Goal: Communication & Community: Answer question/provide support

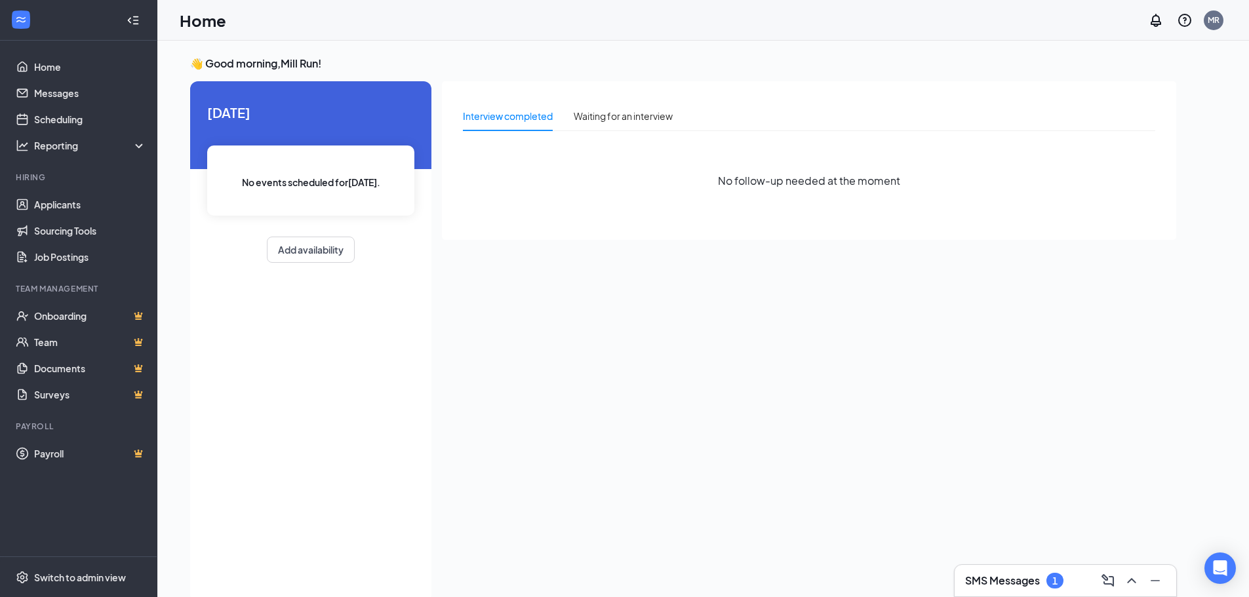
click at [1050, 576] on div "1" at bounding box center [1055, 581] width 17 height 16
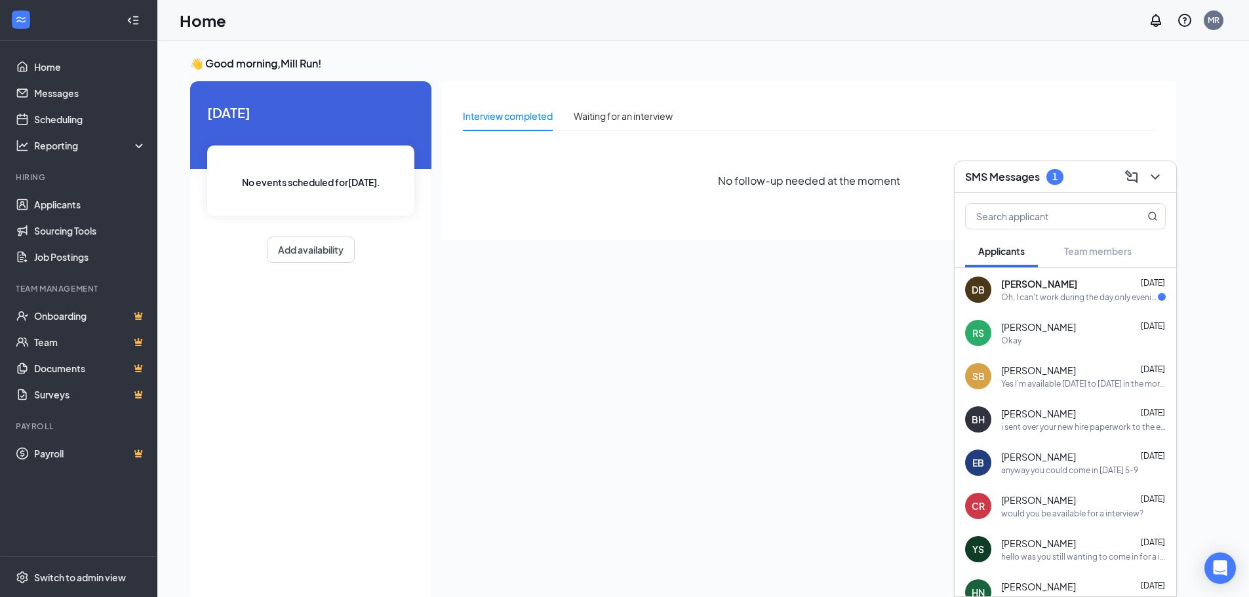
click at [1043, 304] on div "DB [PERSON_NAME] [DATE] Oh, I can't work during the day only evenings." at bounding box center [1066, 289] width 222 height 43
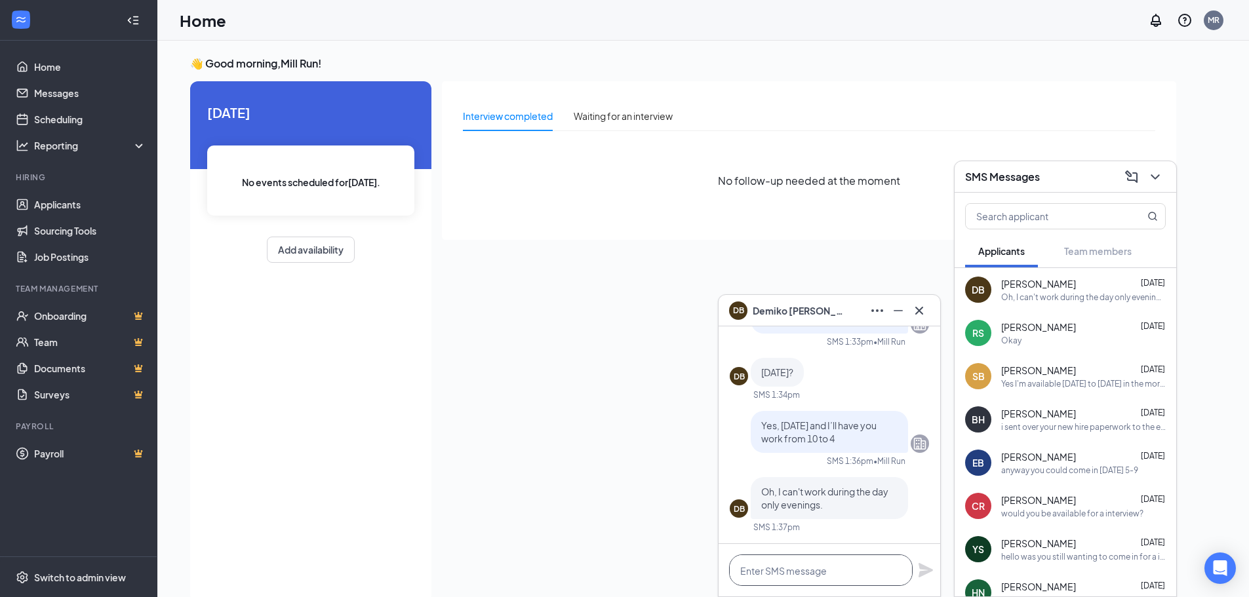
click at [823, 566] on textarea at bounding box center [821, 570] width 184 height 31
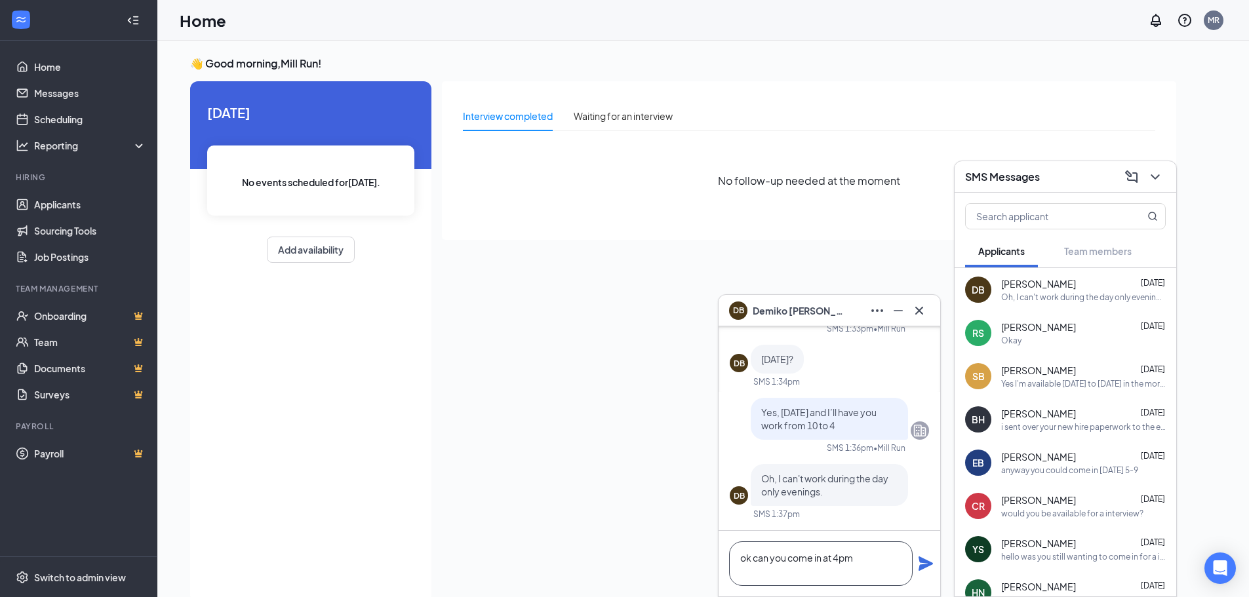
type textarea "ok can you come in at 4pm"
click at [923, 567] on icon "Plane" at bounding box center [926, 564] width 14 height 14
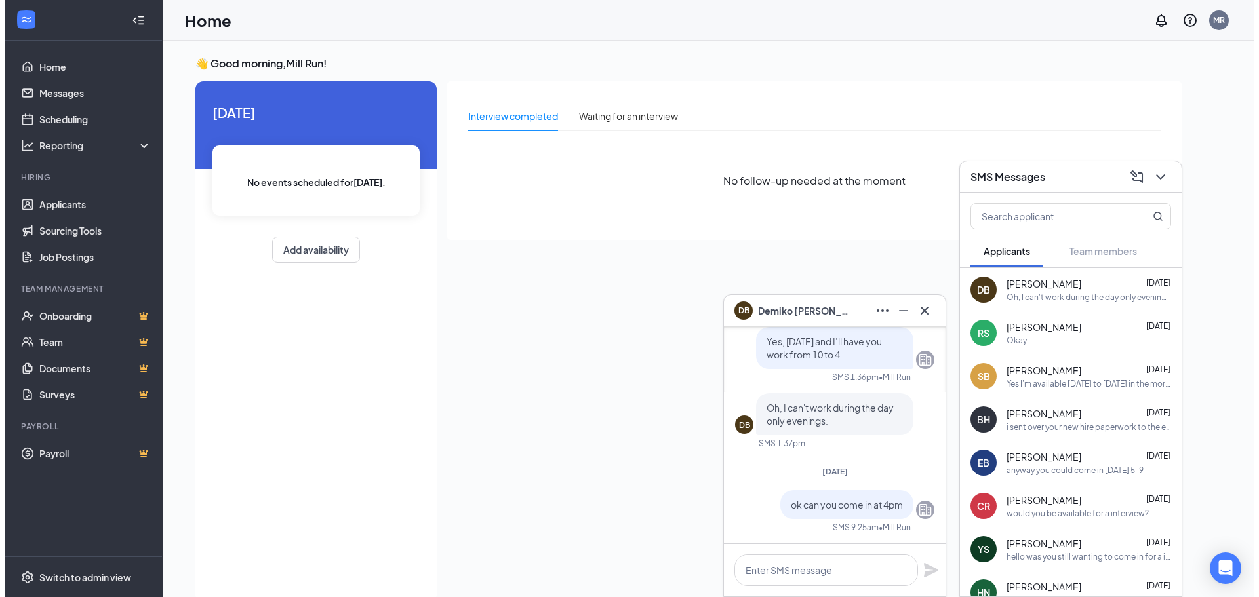
scroll to position [0, 0]
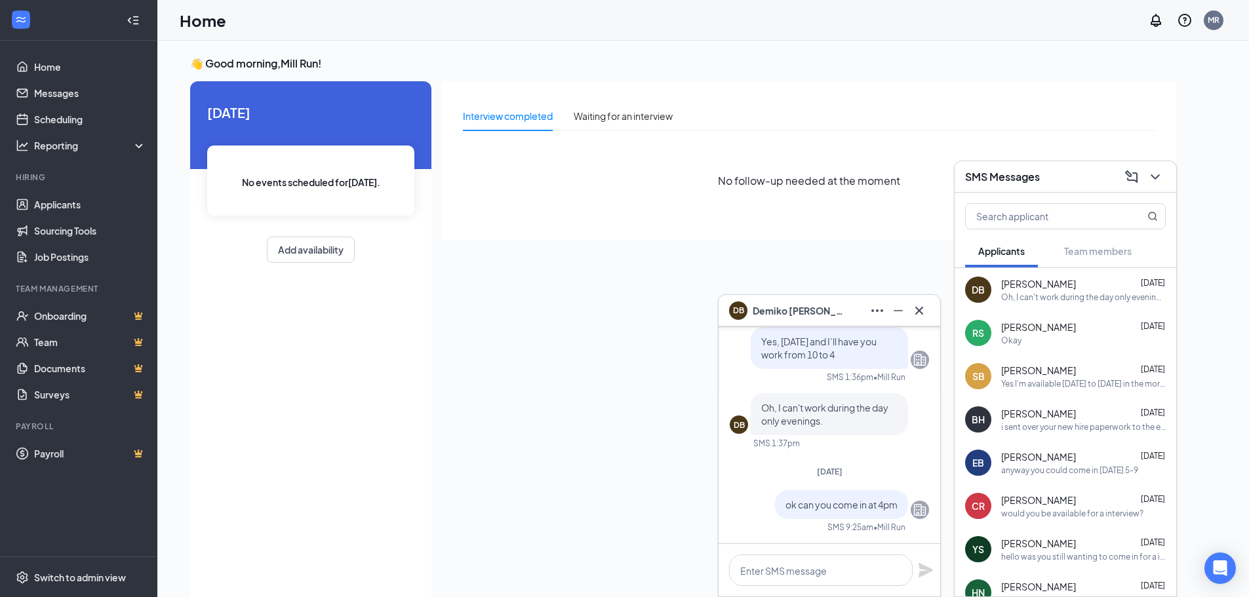
click at [837, 309] on div "DB [PERSON_NAME]" at bounding box center [829, 310] width 201 height 21
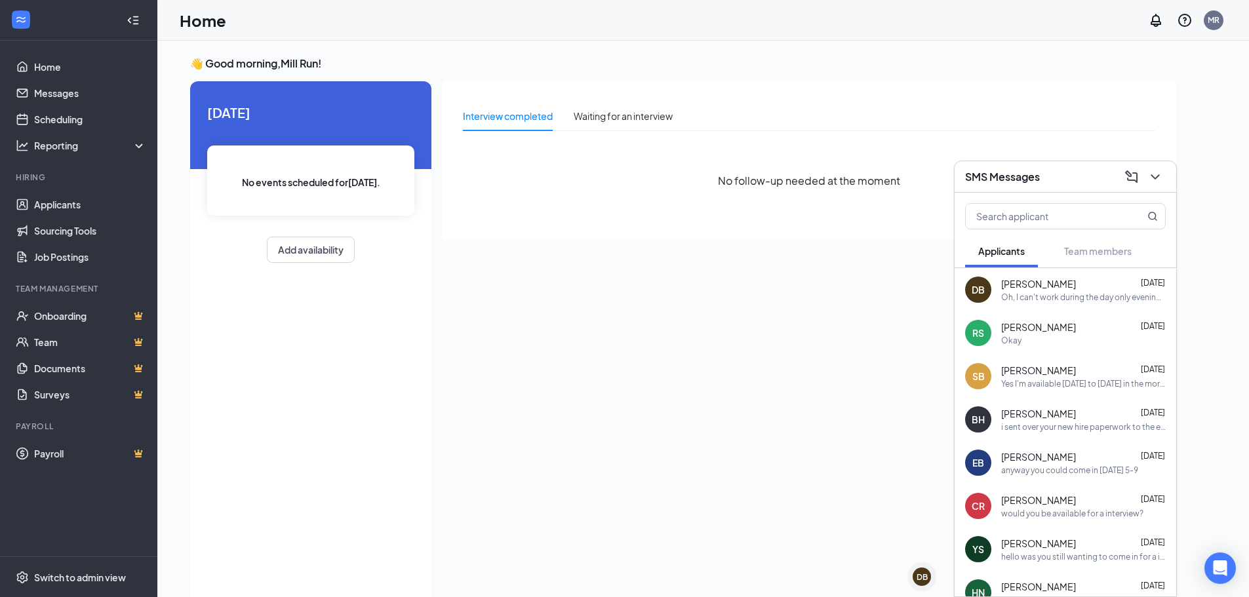
click at [1060, 176] on div "SMS Messages" at bounding box center [1065, 177] width 201 height 20
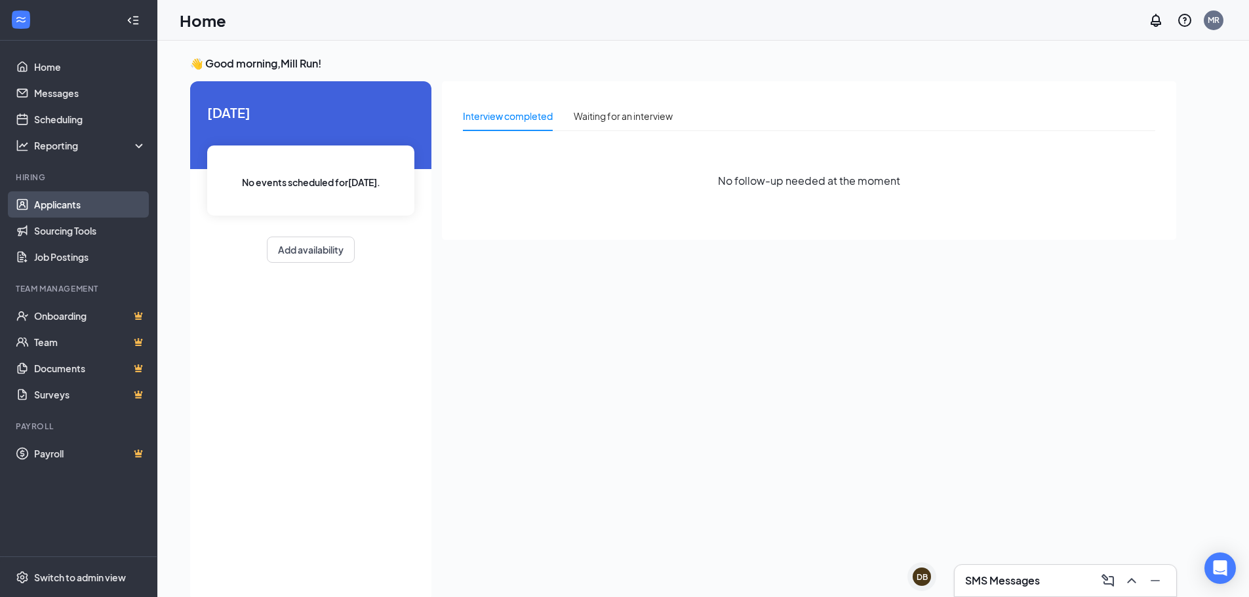
click at [73, 205] on link "Applicants" at bounding box center [90, 204] width 112 height 26
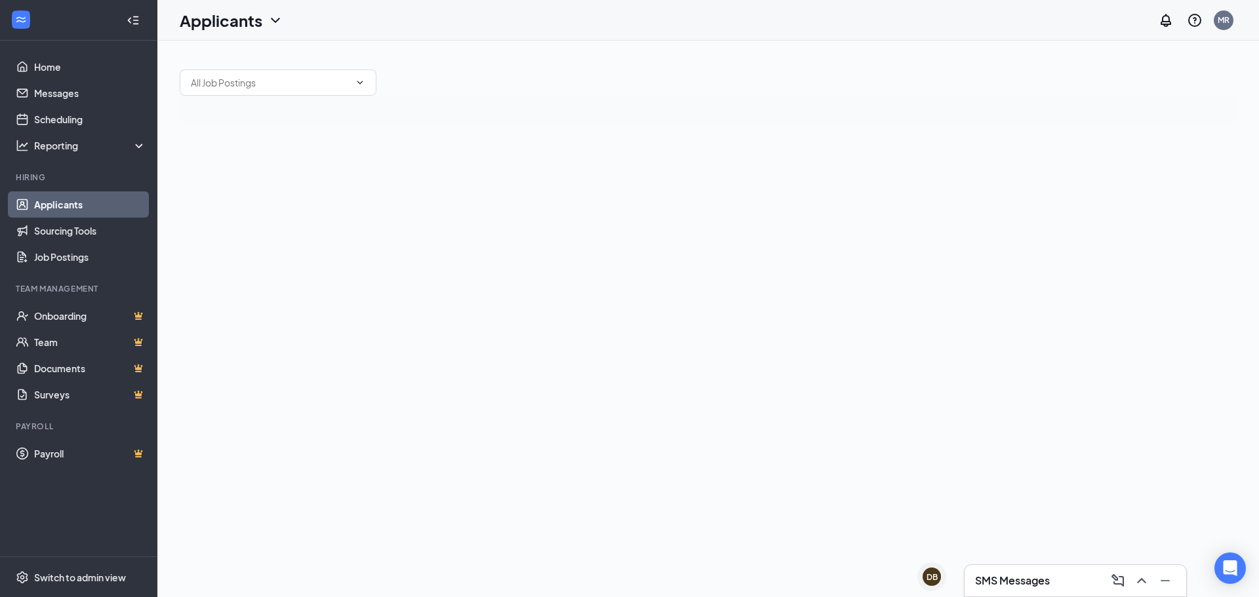
click at [70, 207] on link "Applicants" at bounding box center [90, 204] width 112 height 26
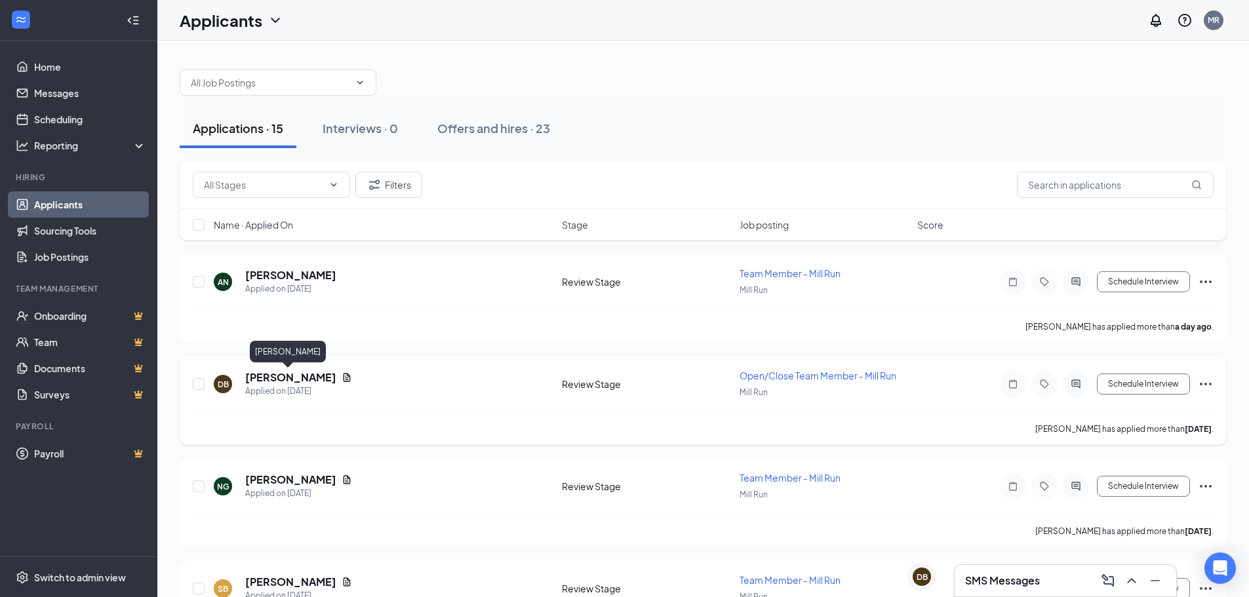
click at [283, 375] on h5 "[PERSON_NAME]" at bounding box center [290, 378] width 91 height 14
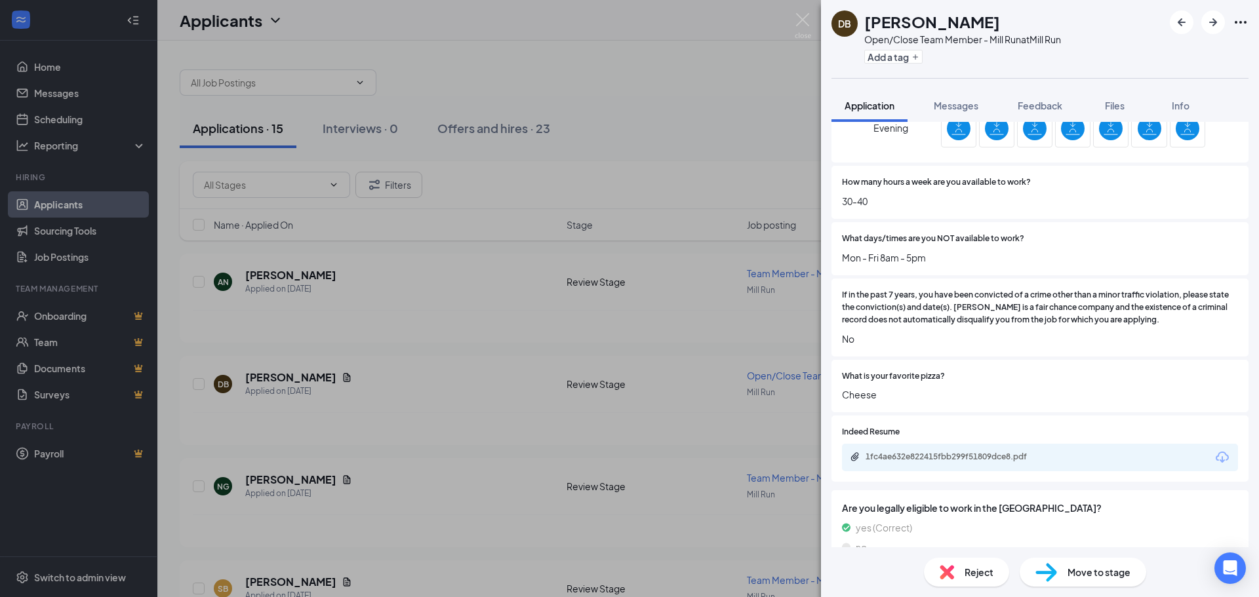
scroll to position [614, 0]
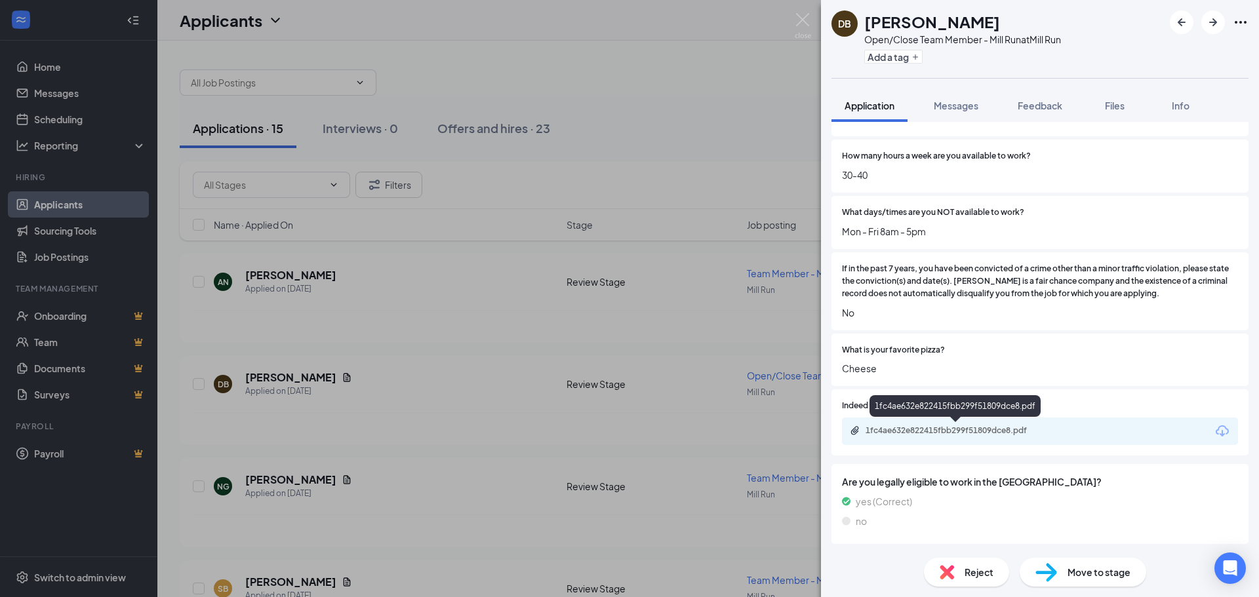
click at [954, 433] on div "1fc4ae632e822415fbb299f51809dce8.pdf" at bounding box center [958, 431] width 184 height 10
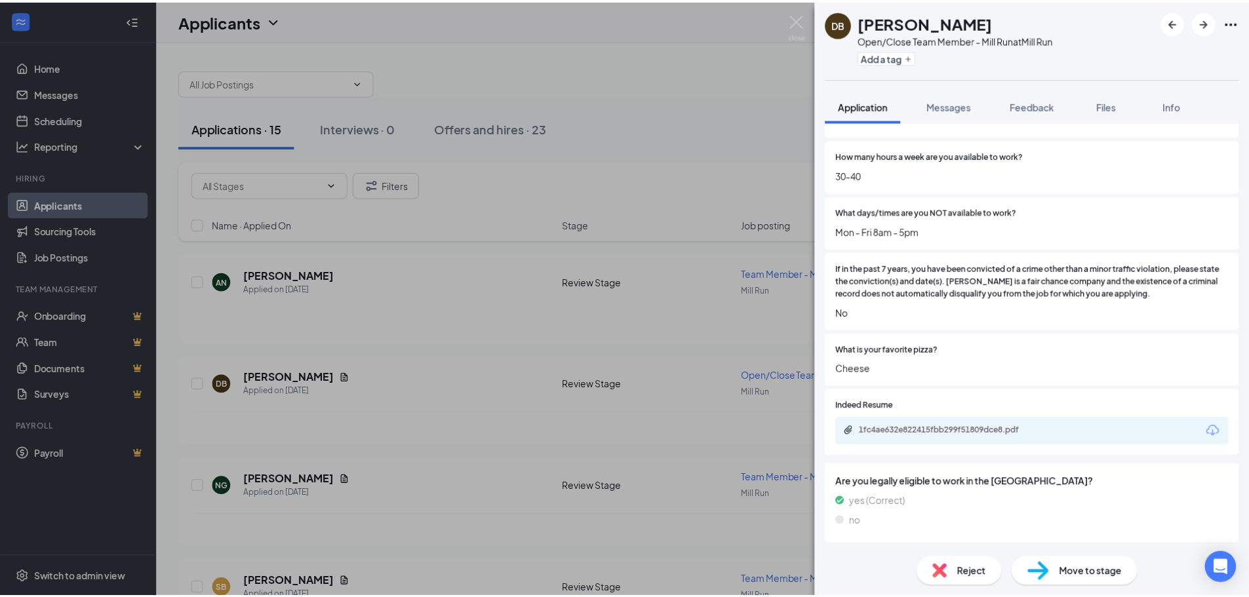
scroll to position [610, 0]
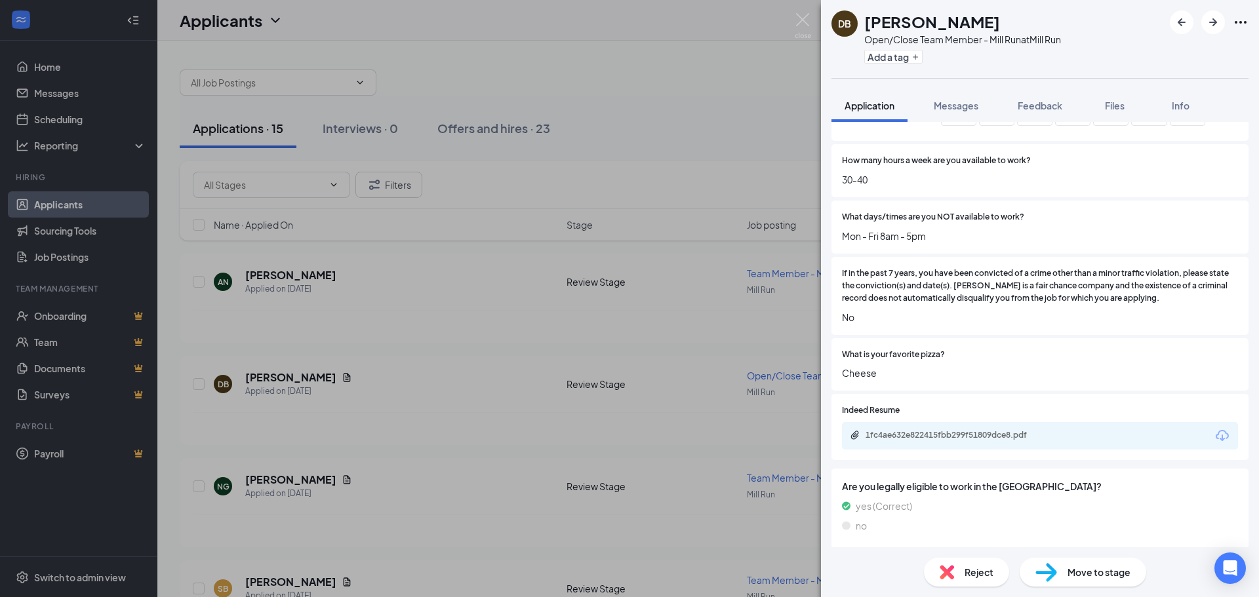
click at [464, 291] on div "DB [PERSON_NAME] Open/Close Team Member - Mill Run at Mill Run Add a tag Applic…" at bounding box center [629, 298] width 1259 height 597
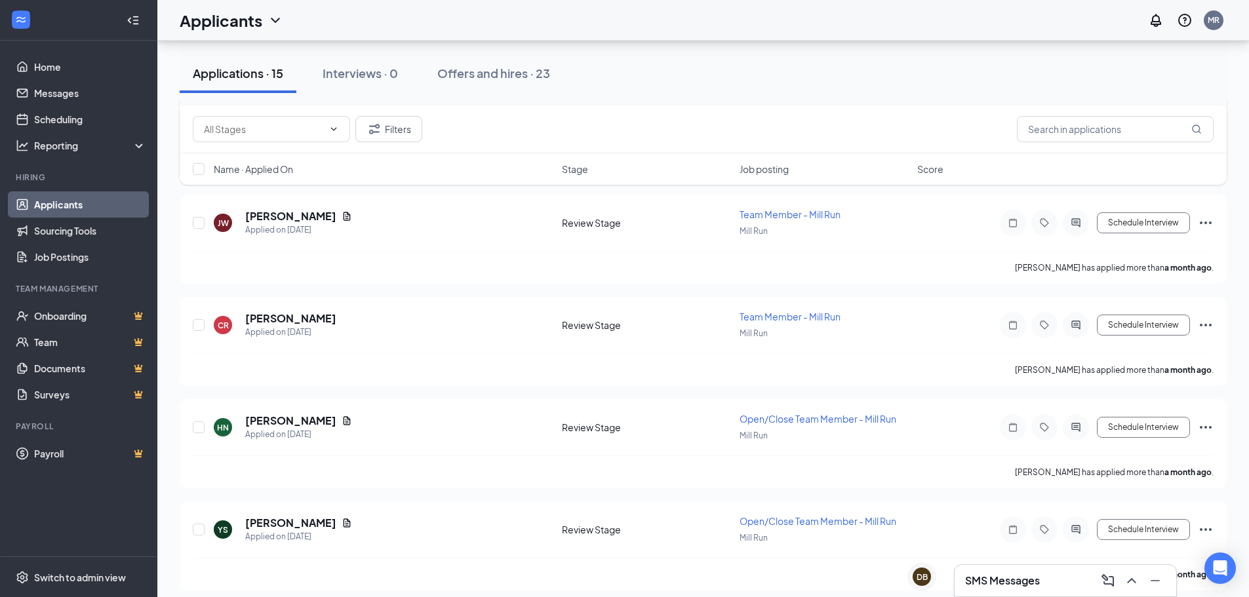
scroll to position [787, 0]
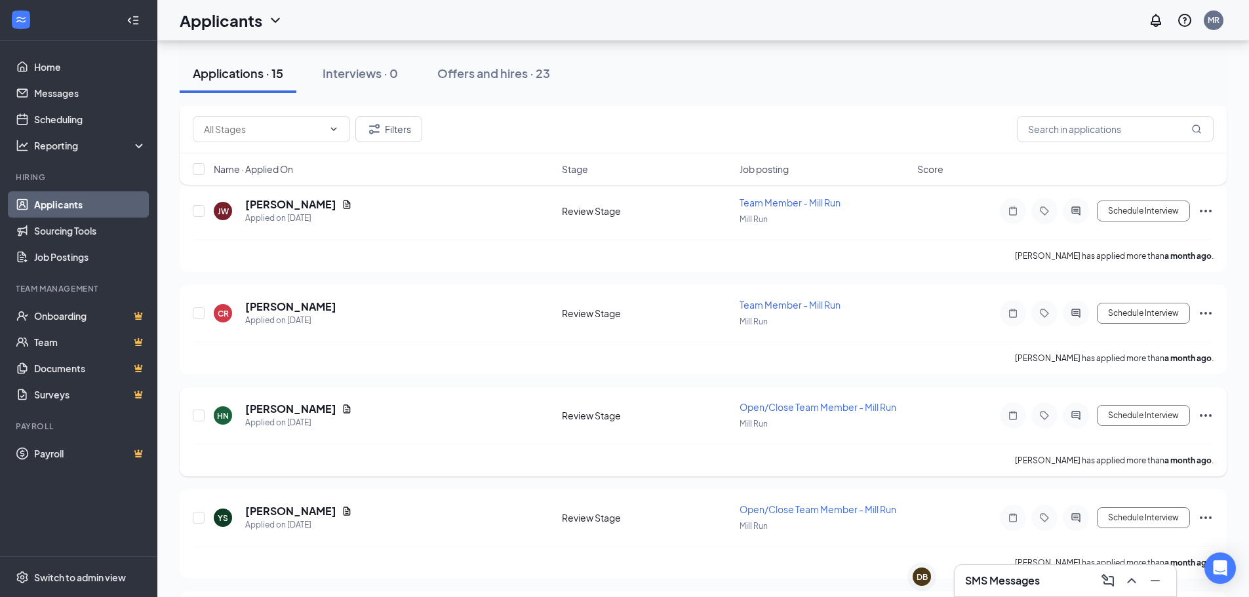
click at [850, 405] on span "Open/Close Team Member - Mill Run" at bounding box center [818, 407] width 157 height 12
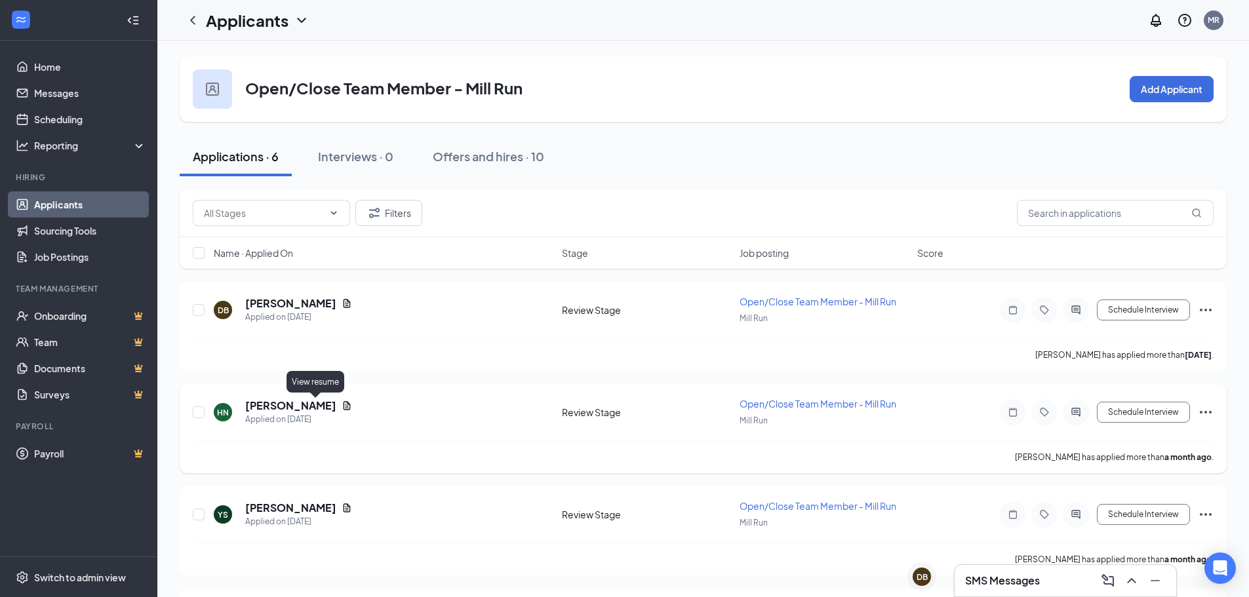
click at [344, 407] on icon "Document" at bounding box center [347, 405] width 7 height 9
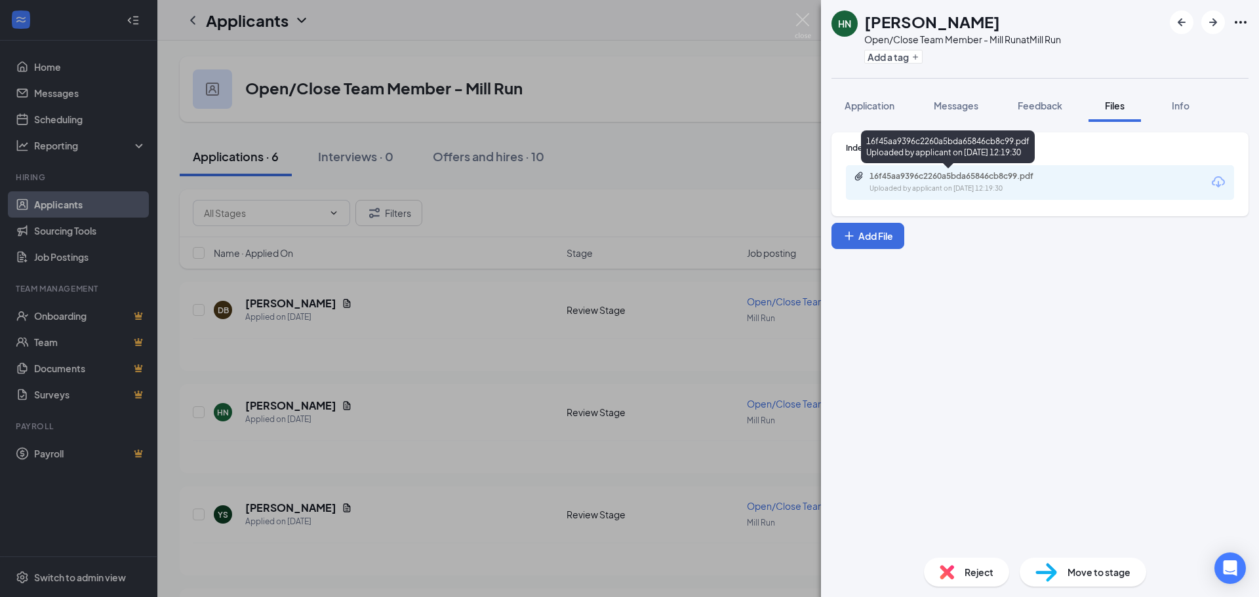
click at [987, 191] on div "Uploaded by applicant on [DATE] 12:19:30" at bounding box center [968, 189] width 197 height 10
